Goal: Task Accomplishment & Management: Manage account settings

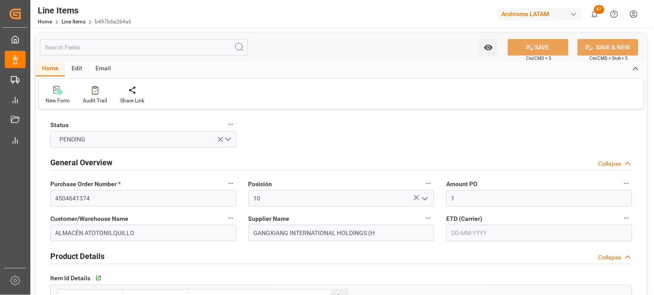
type input "[DATE]"
type input "[DATE] 14:36"
type input "[DATE] 18:08"
click at [77, 23] on link "Line Items" at bounding box center [74, 22] width 24 height 6
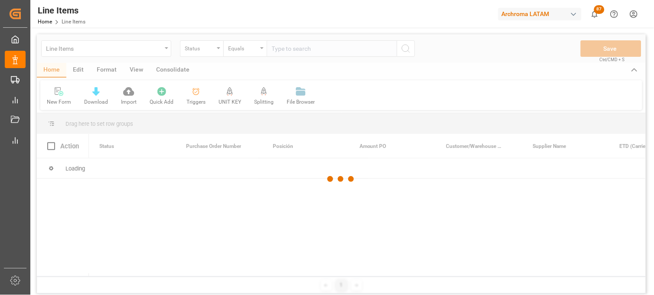
click at [165, 49] on div at bounding box center [341, 179] width 609 height 290
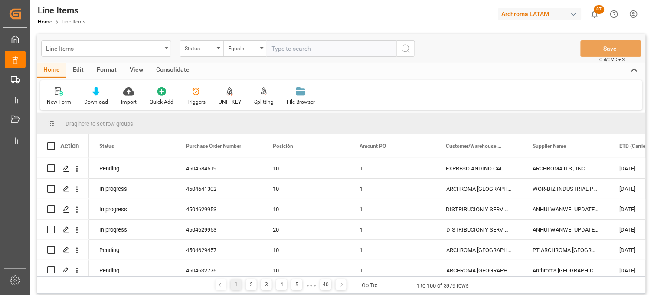
click at [161, 49] on div "Line Items" at bounding box center [104, 48] width 116 height 11
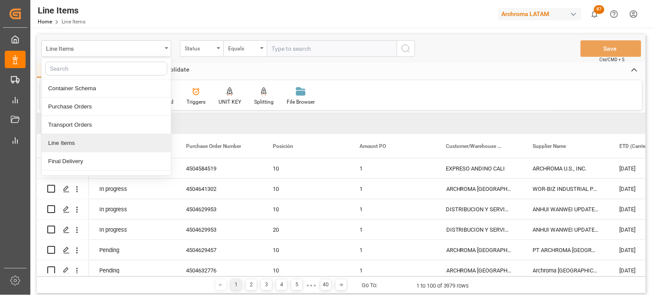
click at [83, 145] on div "Line Items" at bounding box center [106, 143] width 129 height 18
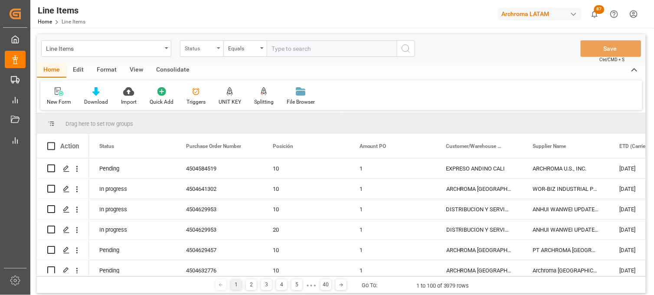
click at [193, 46] on div "Status" at bounding box center [199, 48] width 29 height 10
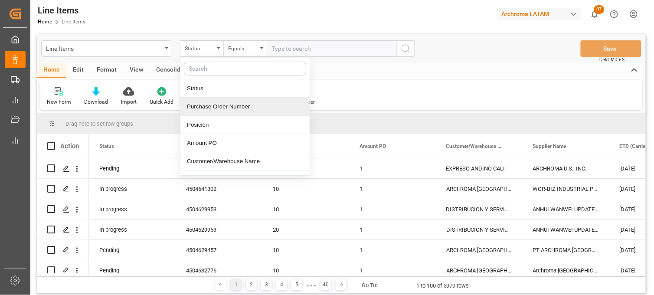
click at [206, 113] on div "Purchase Order Number" at bounding box center [244, 107] width 129 height 18
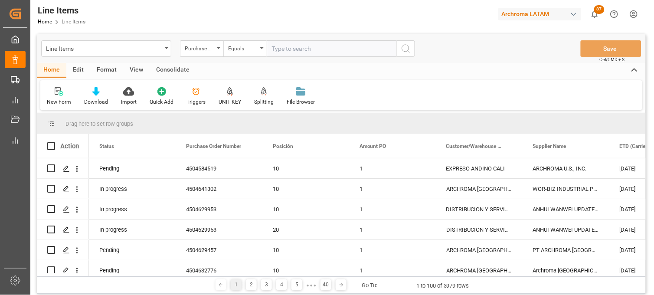
click at [278, 49] on input "text" at bounding box center [332, 48] width 130 height 16
paste input "250806900778"
type input "250806900778"
click at [147, 53] on div "Line Items" at bounding box center [106, 48] width 130 height 16
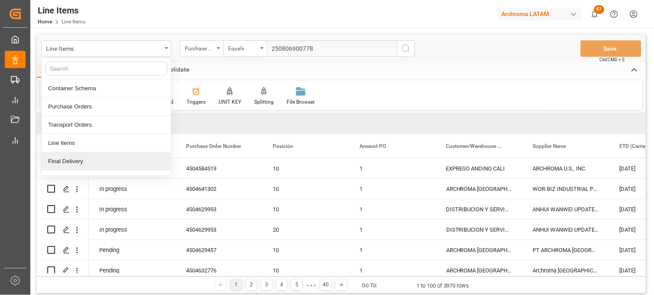
click at [113, 162] on div "Final Delivery" at bounding box center [106, 161] width 129 height 18
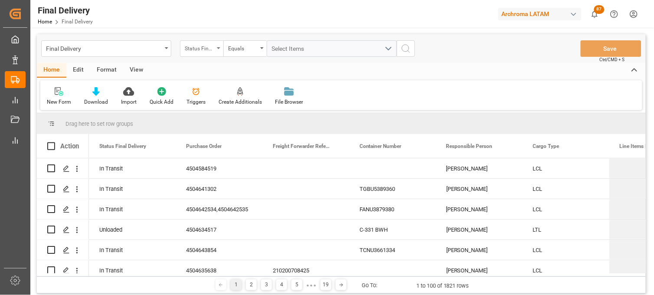
click at [214, 49] on div "Status Final Delivery" at bounding box center [199, 48] width 29 height 10
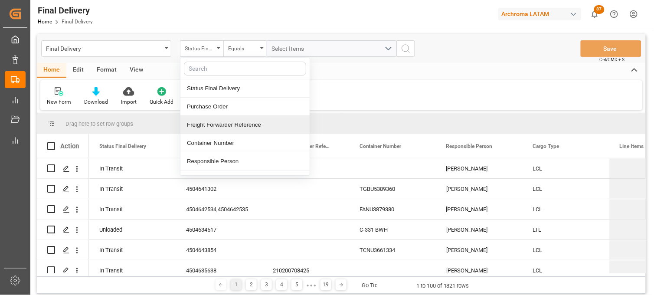
click at [224, 120] on div "Freight Forwarder Reference" at bounding box center [244, 125] width 129 height 18
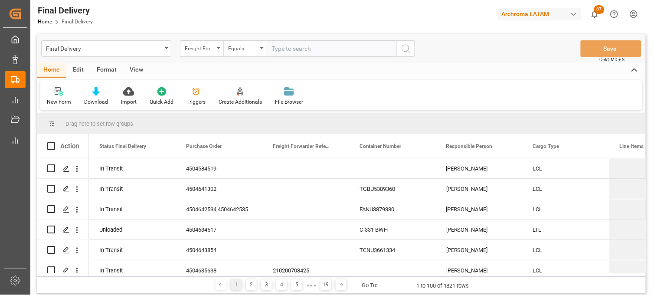
click at [275, 49] on input "text" at bounding box center [332, 48] width 130 height 16
type input "250806900778"
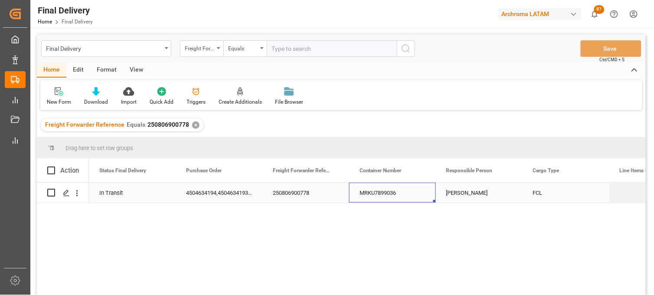
click at [382, 191] on div "MRKU7899036" at bounding box center [392, 193] width 87 height 20
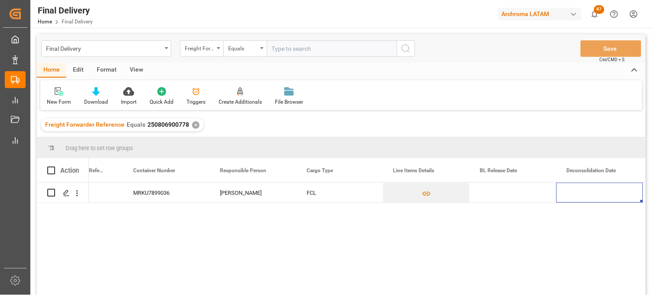
scroll to position [0, 313]
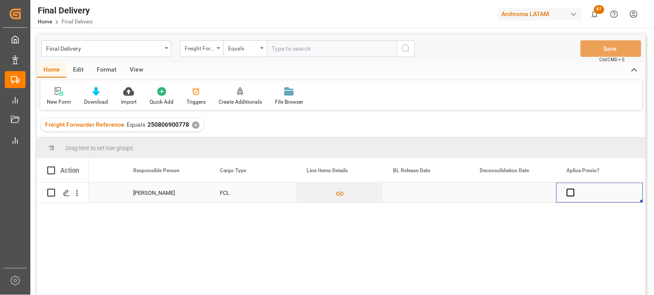
click at [404, 194] on div "Press SPACE to select this row." at bounding box center [426, 193] width 87 height 20
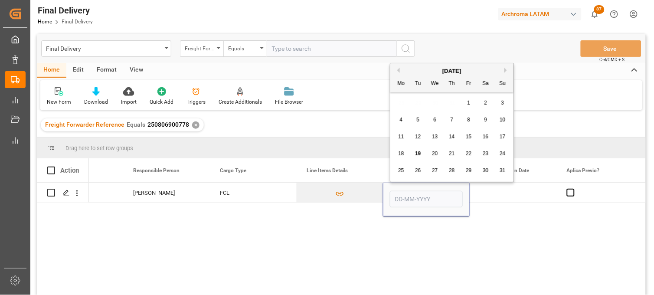
click at [417, 155] on span "19" at bounding box center [418, 154] width 6 height 6
type input "[DATE]"
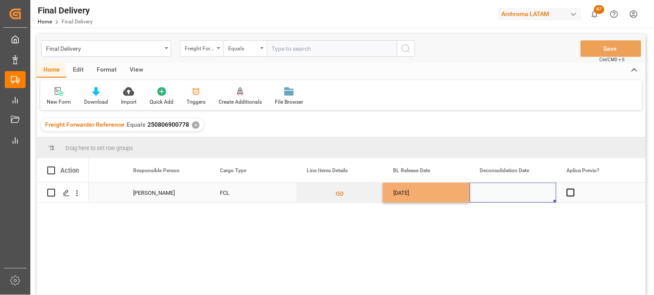
drag, startPoint x: 500, startPoint y: 193, endPoint x: 563, endPoint y: 193, distance: 63.3
click at [501, 193] on div "Press SPACE to select this row." at bounding box center [513, 193] width 87 height 20
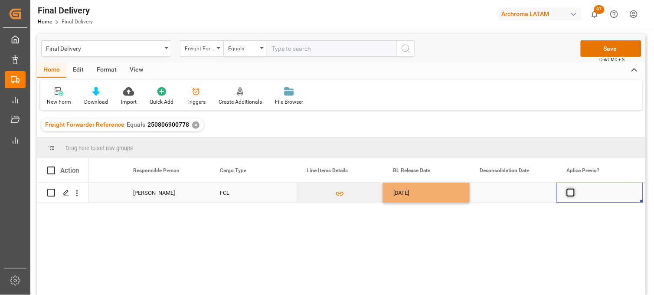
click at [571, 191] on span "Press SPACE to select this row." at bounding box center [571, 193] width 8 height 8
click at [573, 189] on input "Press SPACE to select this row." at bounding box center [573, 189] width 0 height 0
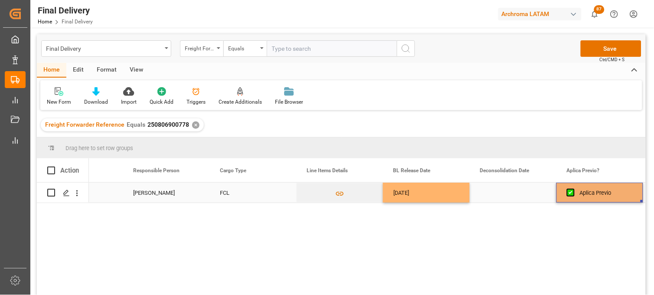
click at [521, 192] on div "Press SPACE to select this row." at bounding box center [513, 193] width 87 height 20
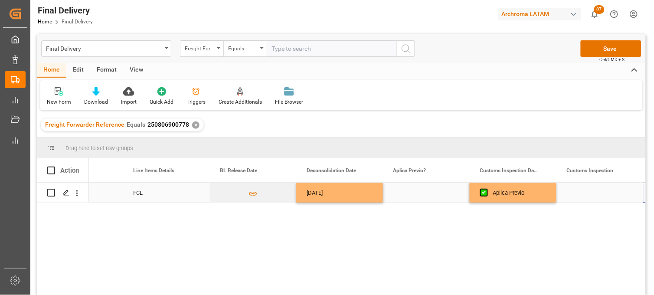
scroll to position [0, 487]
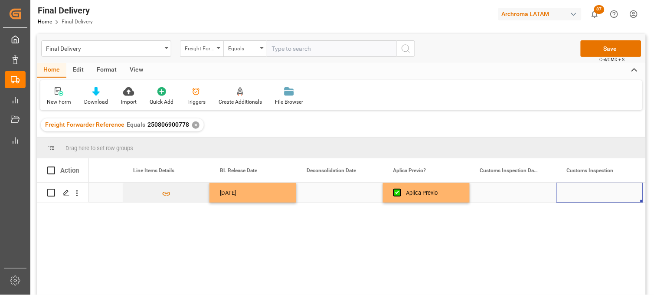
click at [491, 196] on div "Press SPACE to select this row." at bounding box center [513, 193] width 87 height 20
click at [491, 197] on div "Press SPACE to select this row." at bounding box center [513, 193] width 87 height 20
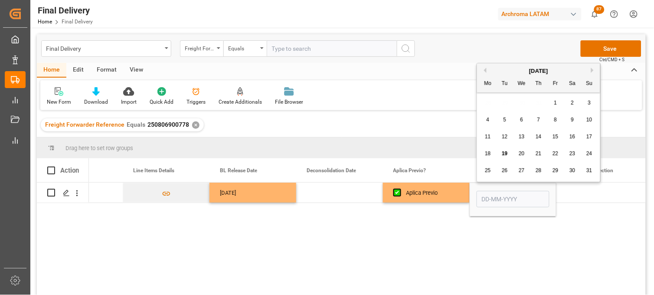
click at [521, 157] on span "20" at bounding box center [522, 154] width 6 height 6
type input "[DATE]"
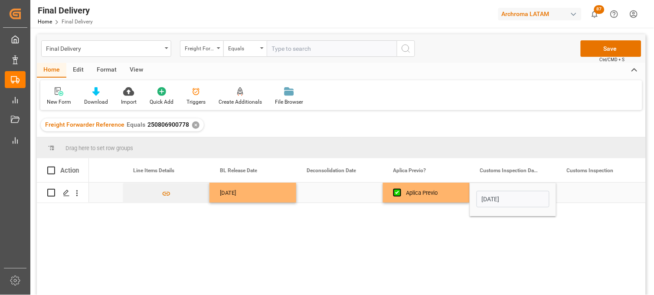
click at [454, 196] on div "Aplica Previo" at bounding box center [432, 193] width 53 height 20
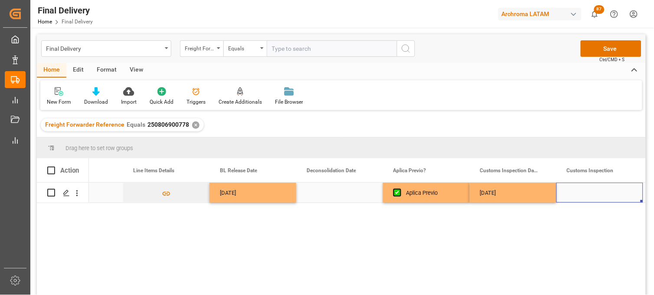
drag, startPoint x: 591, startPoint y: 186, endPoint x: 602, endPoint y: 119, distance: 67.7
click at [591, 185] on div "Press SPACE to select this row." at bounding box center [600, 193] width 87 height 20
click at [602, 53] on button "Save" at bounding box center [611, 48] width 61 height 16
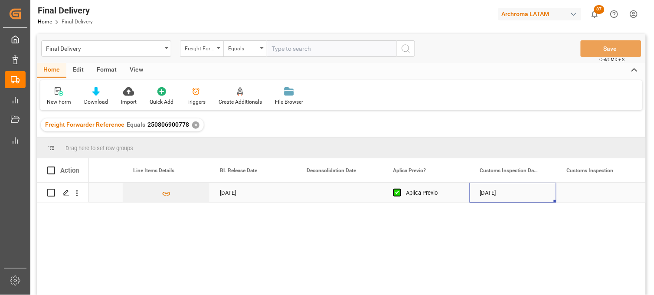
click at [483, 193] on div "[DATE]" at bounding box center [513, 193] width 87 height 20
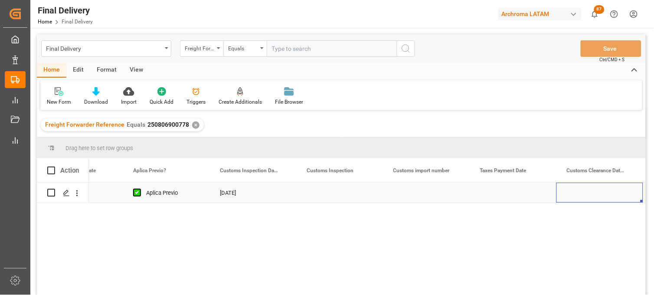
scroll to position [0, 834]
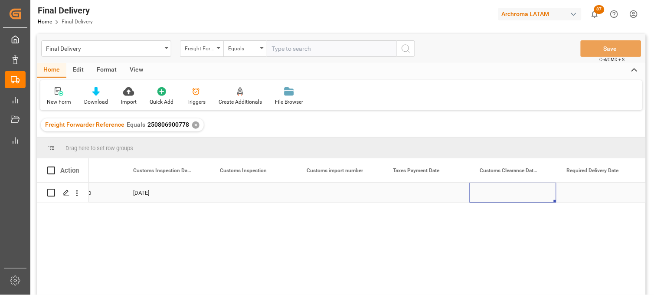
click at [510, 194] on div "Press SPACE to select this row." at bounding box center [513, 193] width 87 height 20
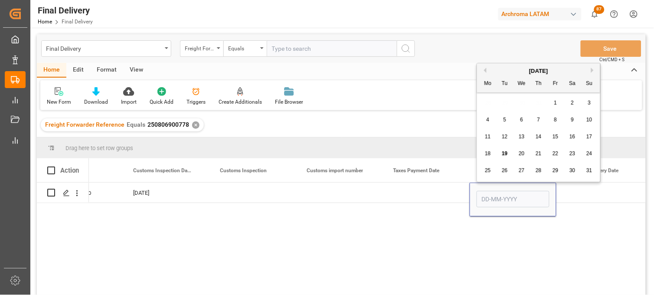
click at [539, 155] on span "21" at bounding box center [539, 154] width 6 height 6
type input "[DATE]"
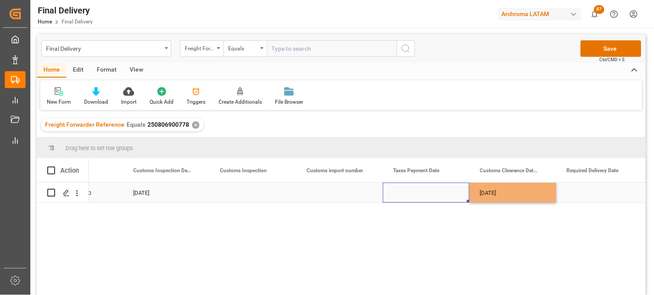
click at [405, 191] on div "Press SPACE to select this row." at bounding box center [426, 193] width 87 height 20
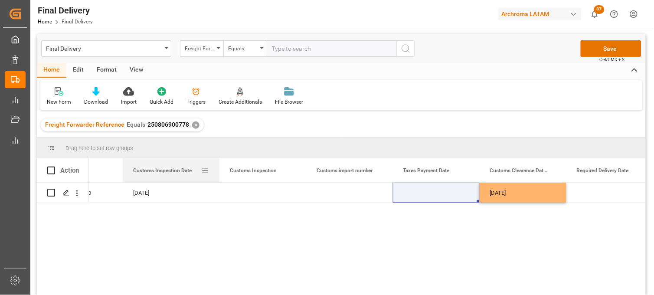
drag, startPoint x: 208, startPoint y: 161, endPoint x: 218, endPoint y: 161, distance: 10.0
click at [218, 161] on div at bounding box center [219, 170] width 3 height 24
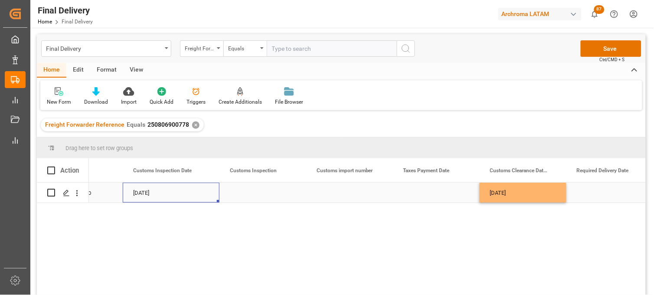
click at [166, 193] on div "[DATE]" at bounding box center [171, 193] width 97 height 20
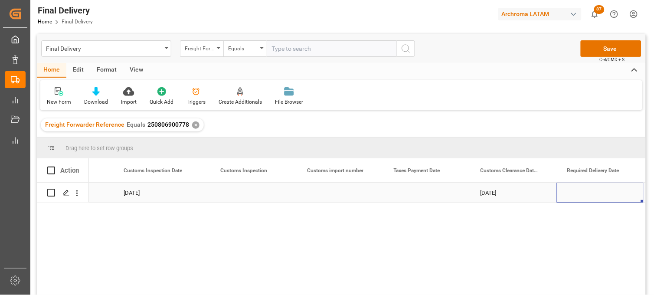
scroll to position [0, 930]
click at [332, 192] on div "Press SPACE to select this row." at bounding box center [340, 193] width 87 height 20
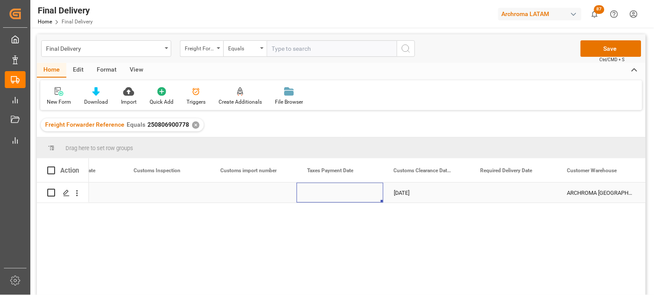
click at [332, 192] on div "Press SPACE to select this row." at bounding box center [340, 193] width 87 height 20
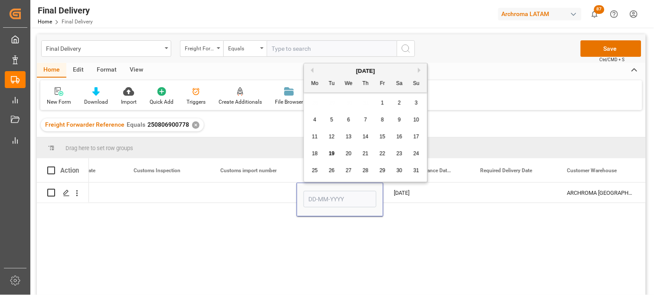
click at [347, 155] on span "20" at bounding box center [349, 154] width 6 height 6
type input "[DATE]"
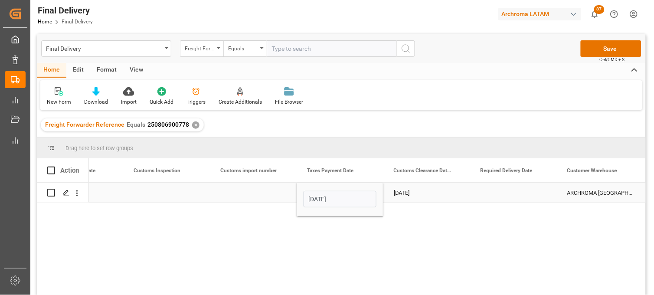
click at [407, 191] on div "[DATE]" at bounding box center [426, 193] width 87 height 20
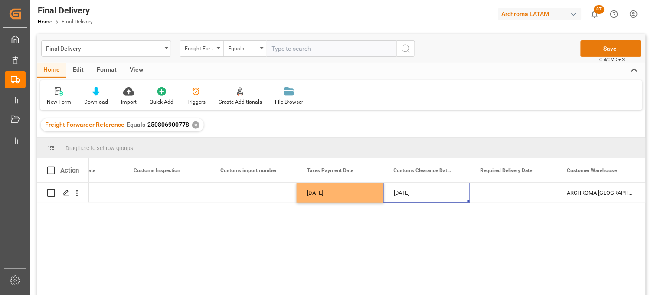
click at [592, 51] on button "Save" at bounding box center [611, 48] width 61 height 16
